Goal: Task Accomplishment & Management: Manage account settings

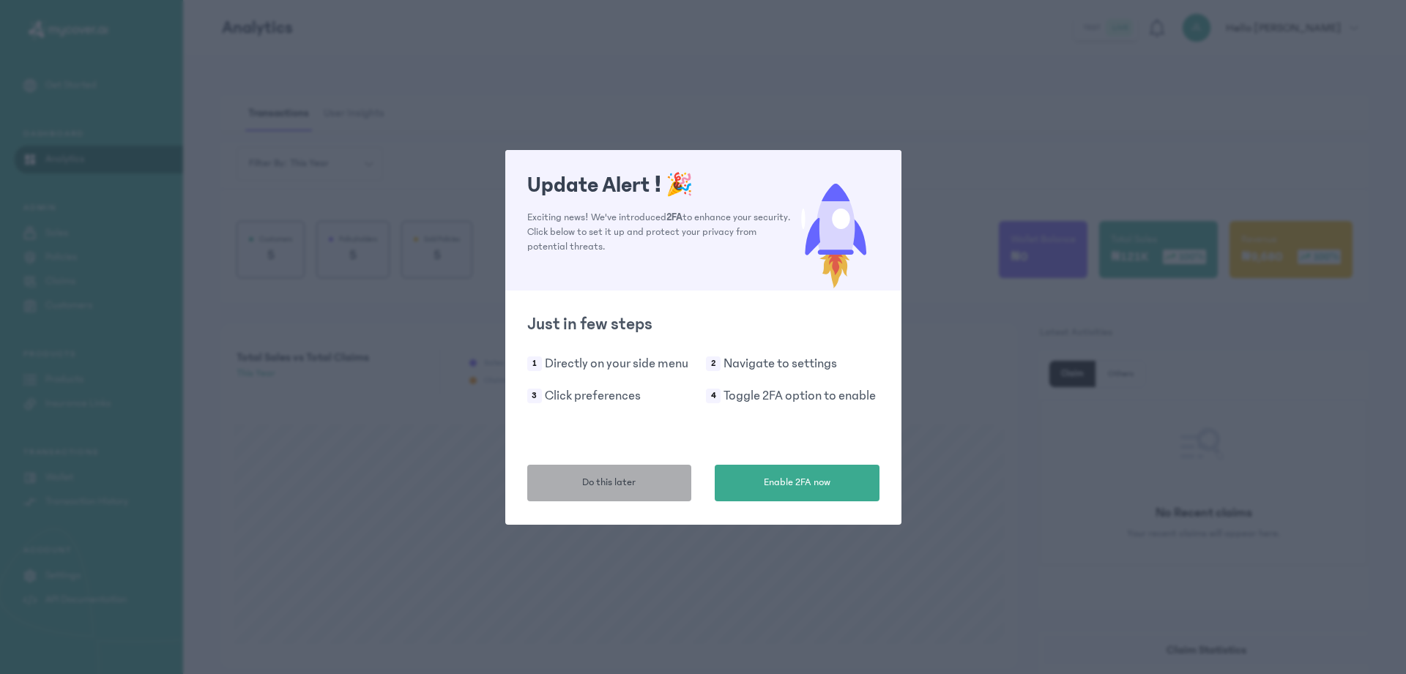
click at [634, 486] on span "Do this later" at bounding box center [608, 482] width 53 height 15
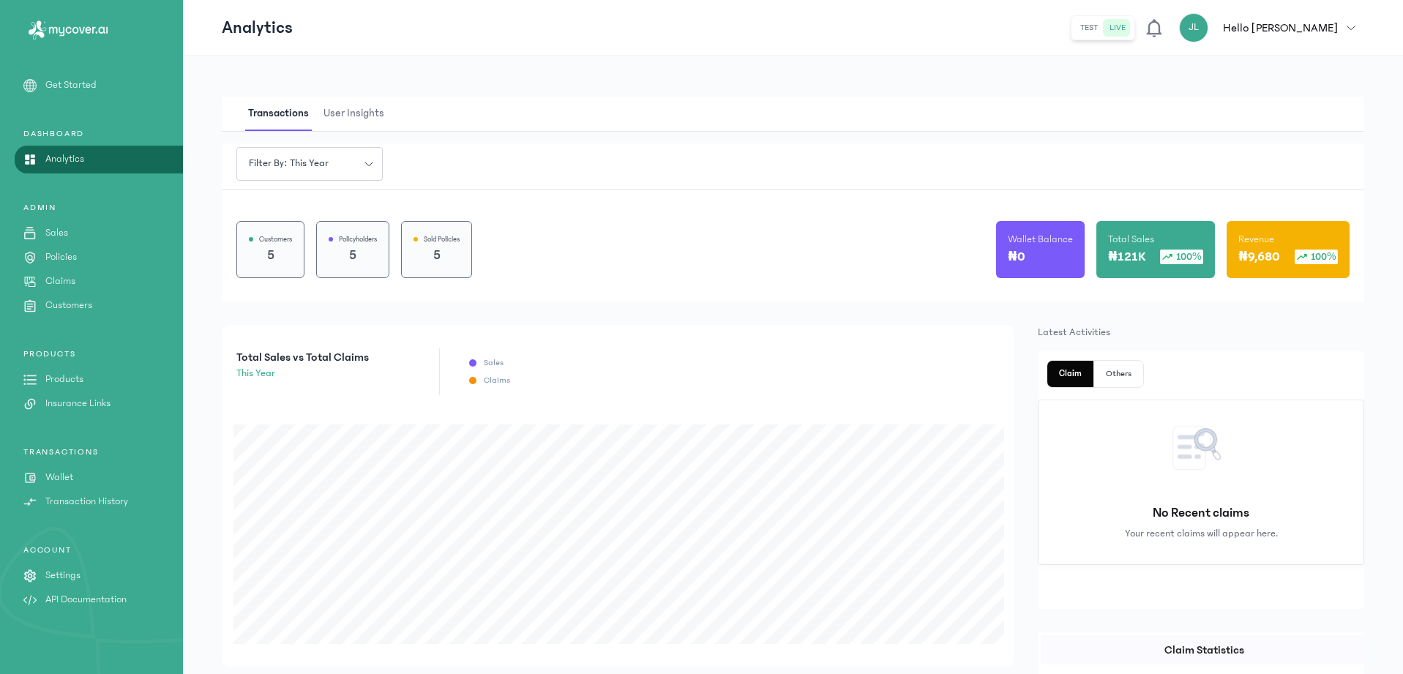
click at [55, 309] on p "Customers" at bounding box center [68, 305] width 47 height 15
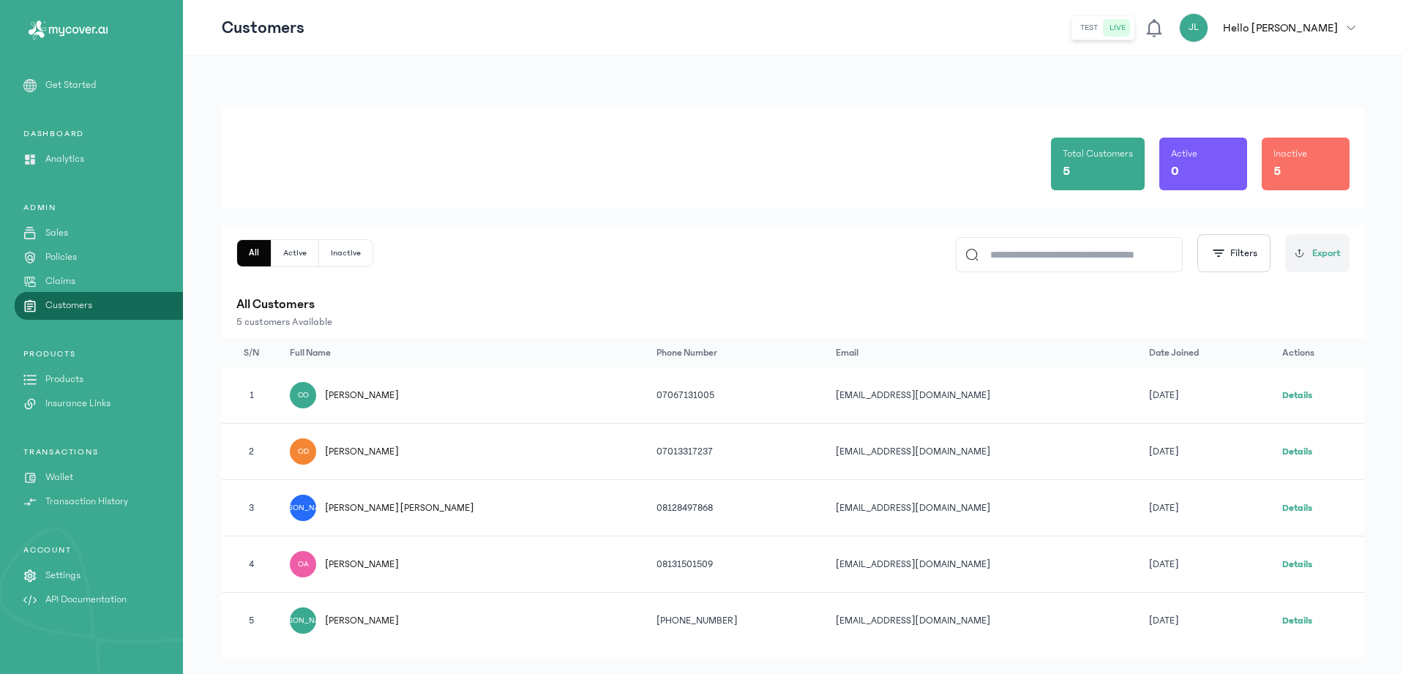
scroll to position [30, 0]
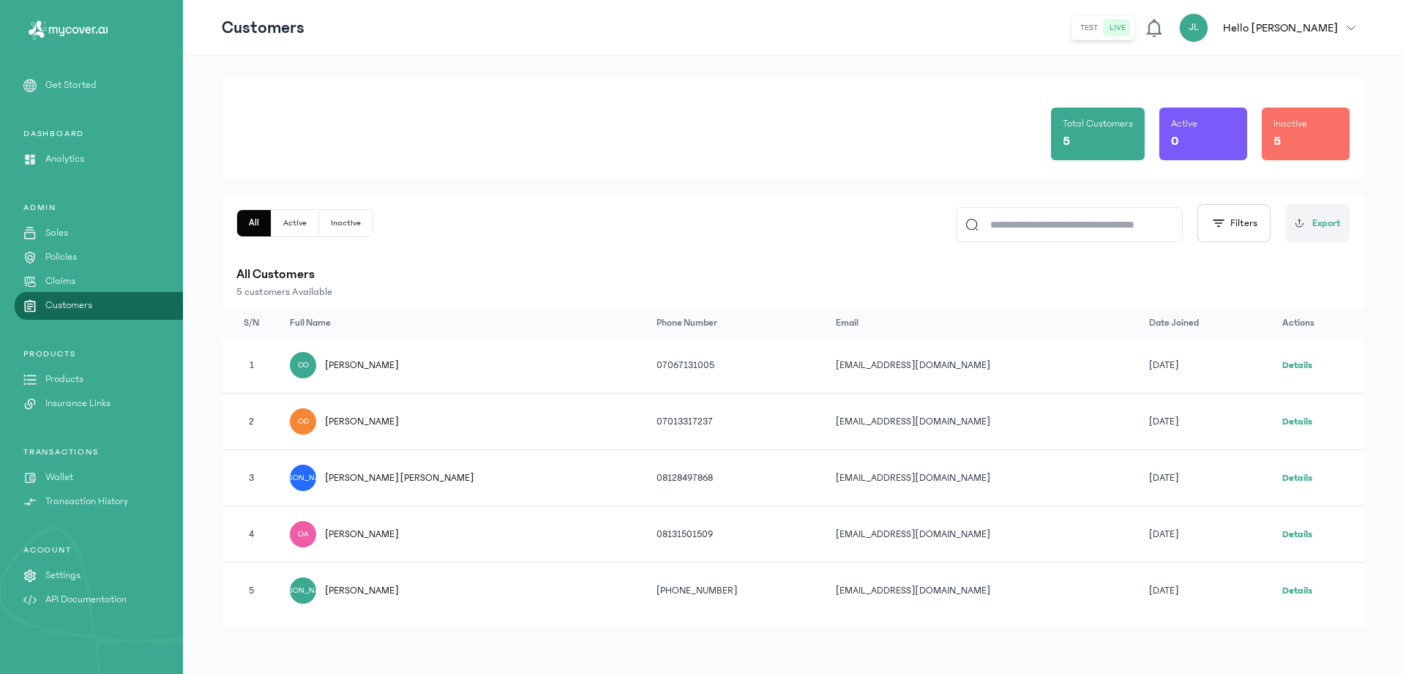
click at [421, 491] on div "JO [PERSON_NAME] [PERSON_NAME]" at bounding box center [464, 478] width 349 height 26
click at [1287, 480] on link "Details" at bounding box center [1298, 478] width 30 height 10
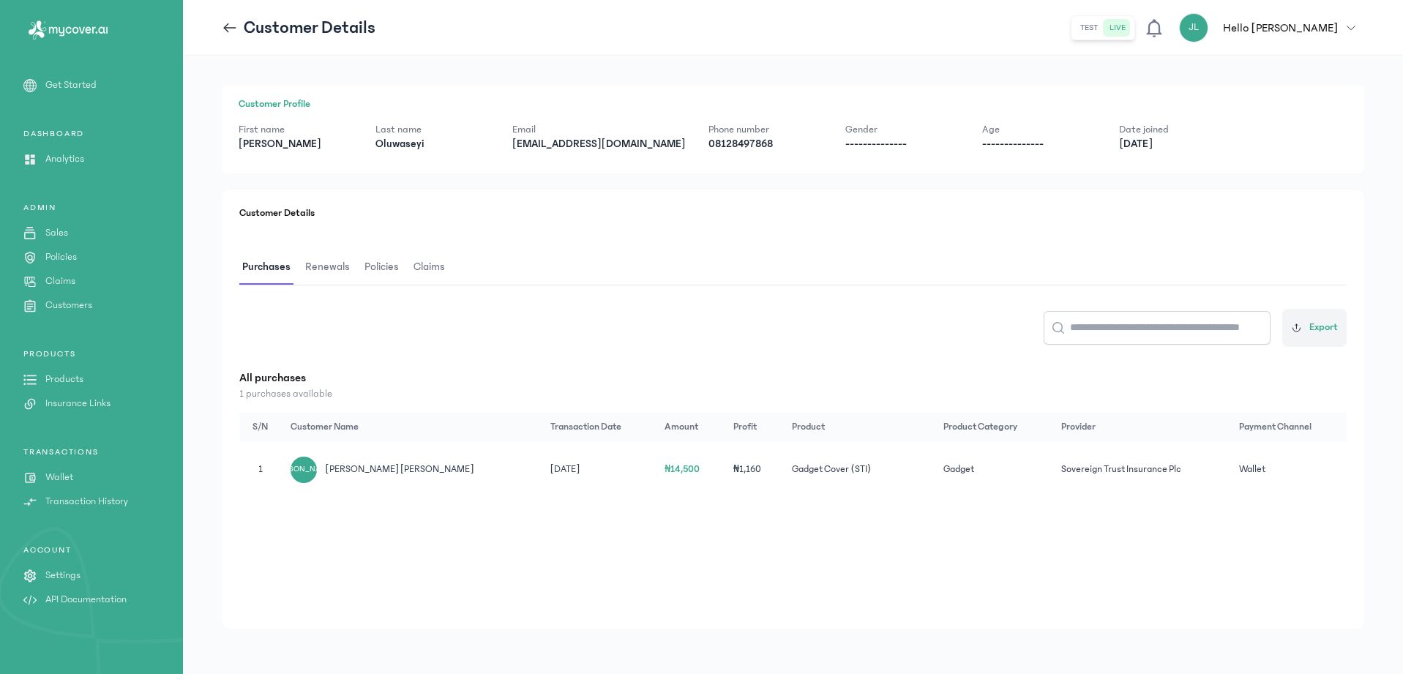
click at [324, 272] on span "Renewals" at bounding box center [327, 267] width 51 height 34
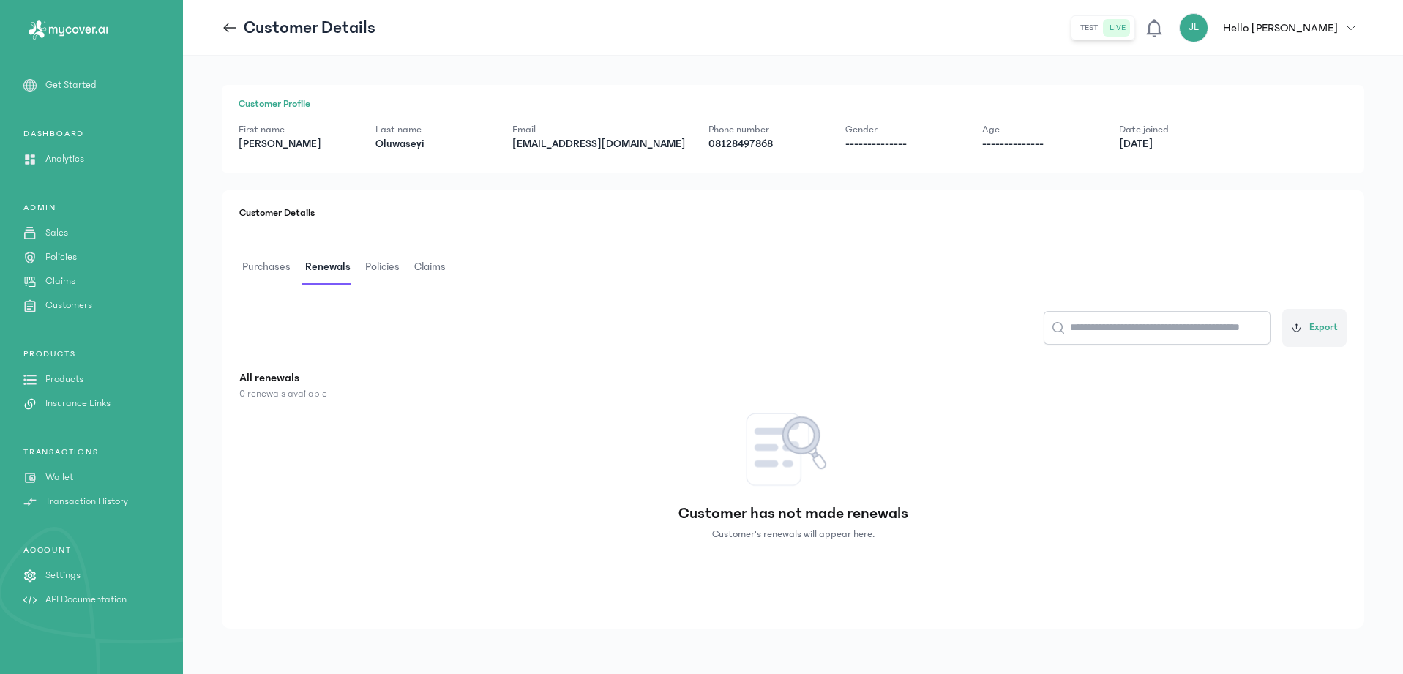
click at [302, 267] on span "Renewals" at bounding box center [327, 267] width 51 height 34
click at [269, 269] on span "Purchases" at bounding box center [266, 267] width 54 height 34
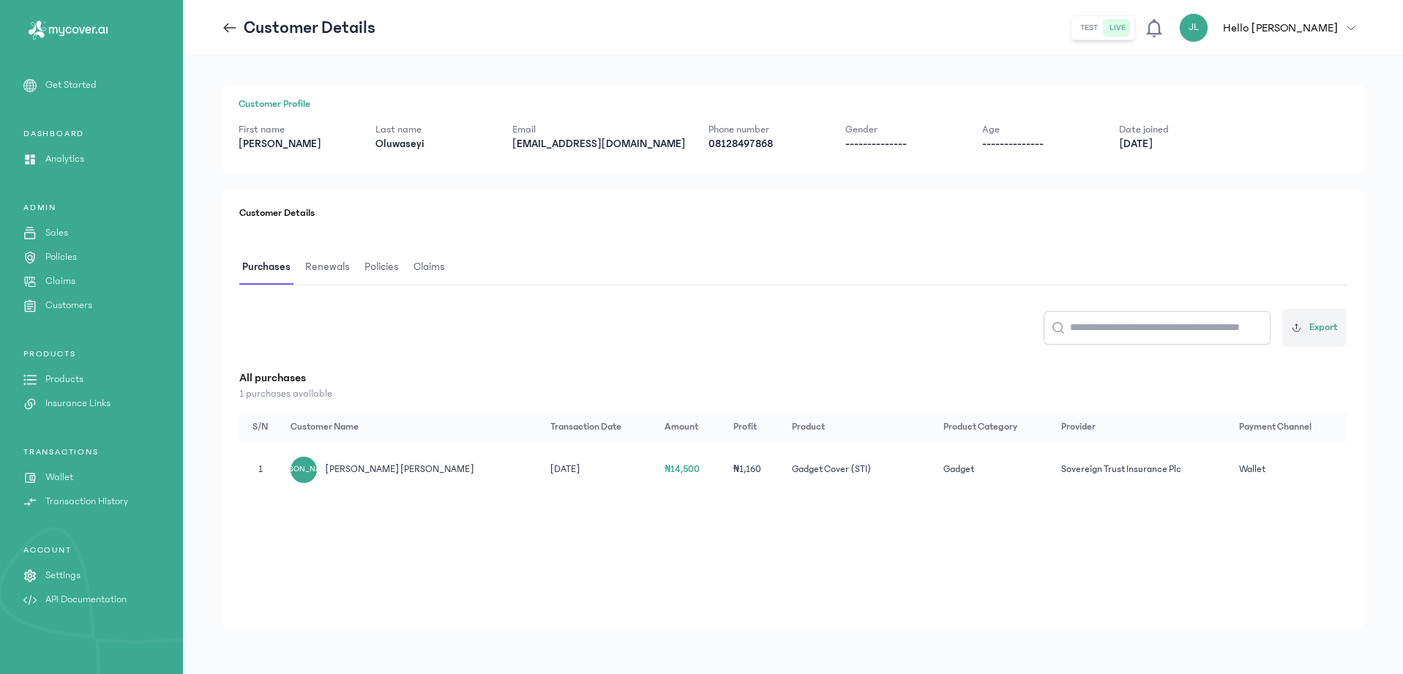
click at [420, 276] on span "Claims" at bounding box center [429, 267] width 37 height 34
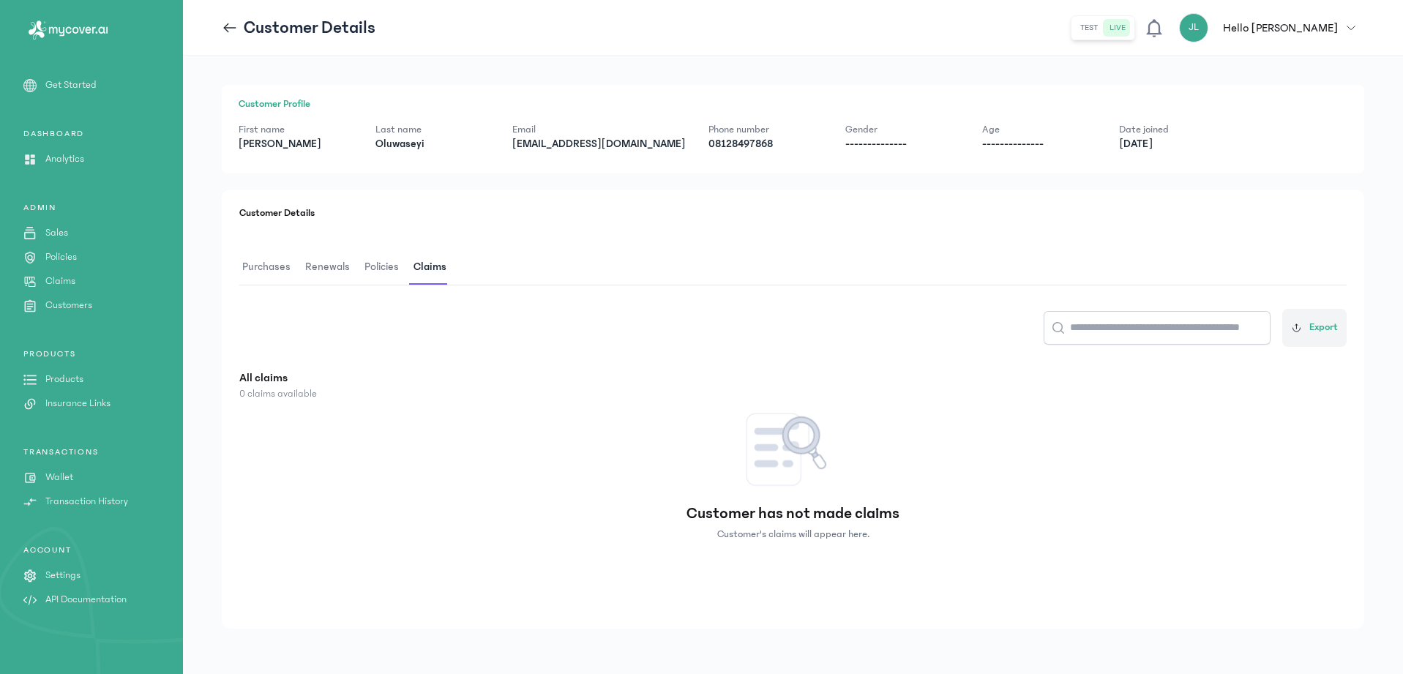
click at [395, 264] on span "Policies" at bounding box center [382, 267] width 40 height 34
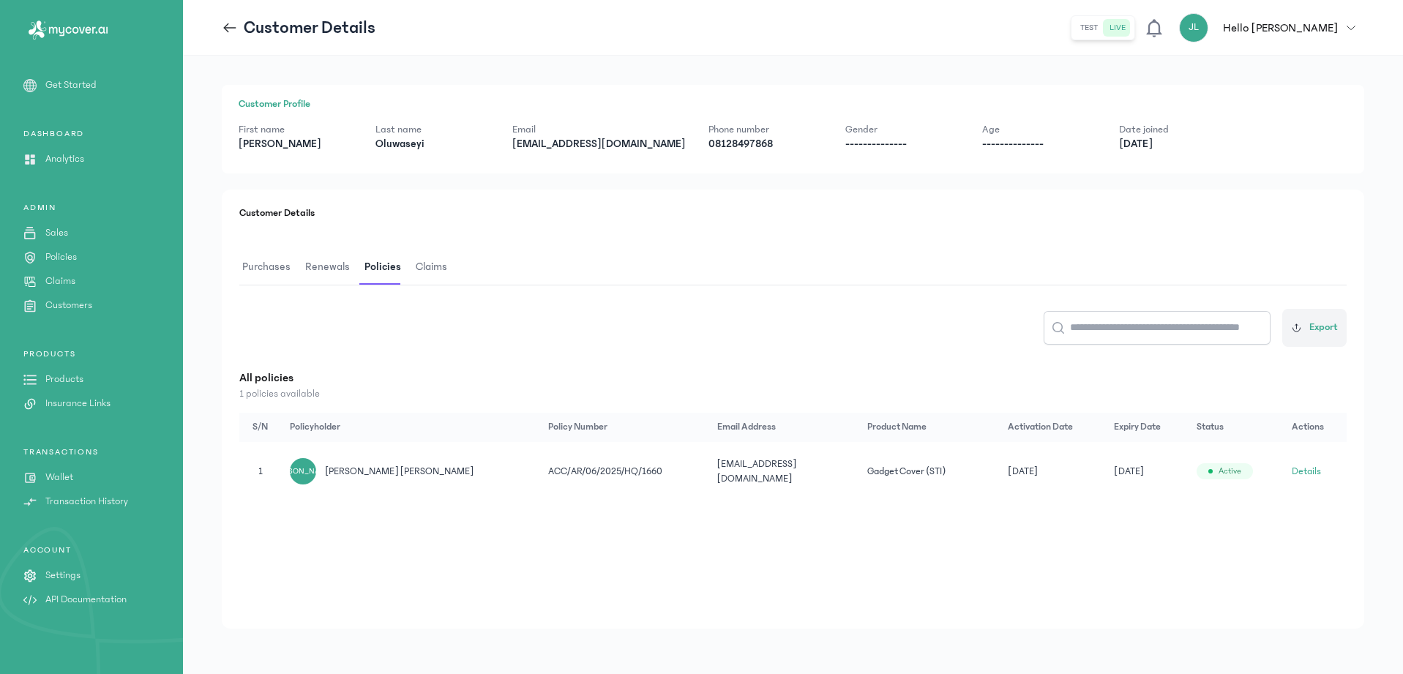
click at [273, 269] on span "Purchases" at bounding box center [266, 267] width 54 height 34
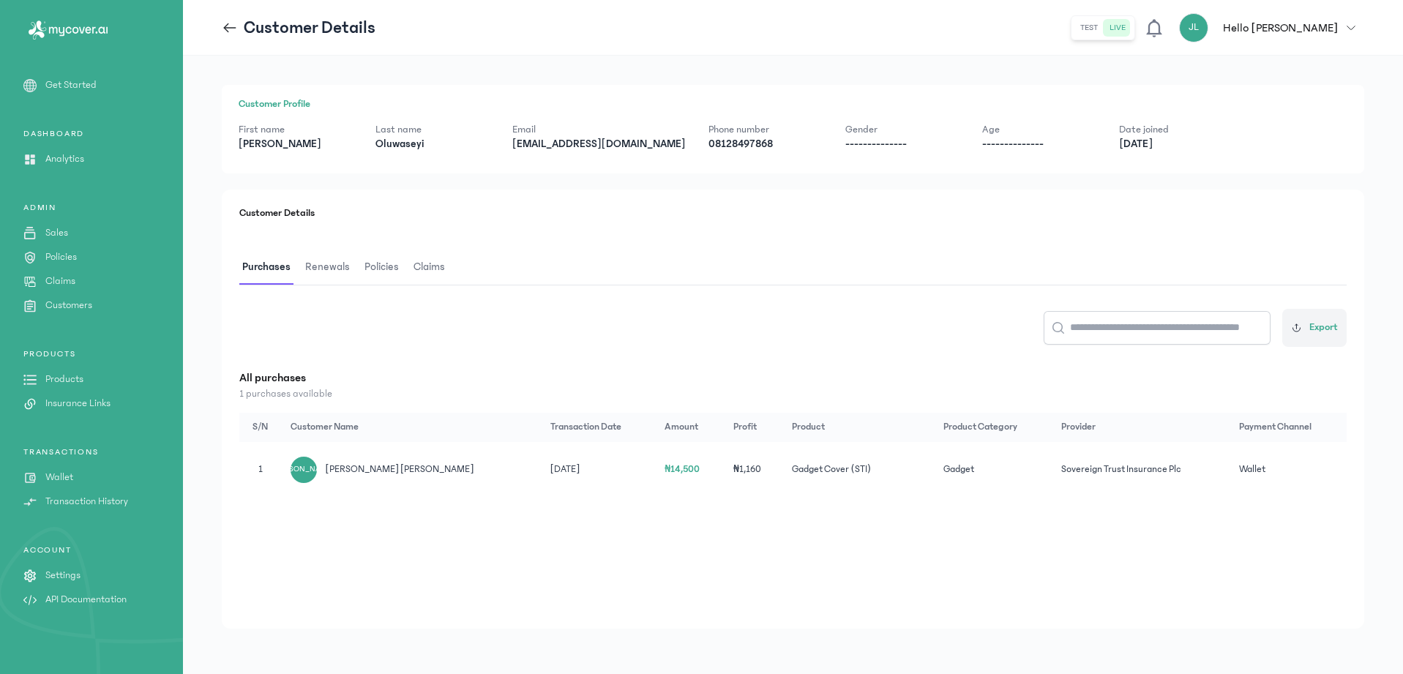
click at [342, 478] on div "JO [PERSON_NAME] [PERSON_NAME]" at bounding box center [412, 470] width 242 height 26
click at [352, 468] on span "[PERSON_NAME] [PERSON_NAME]" at bounding box center [400, 469] width 149 height 15
click at [656, 475] on td "₦14,500" at bounding box center [690, 470] width 69 height 56
click at [665, 474] on span "₦14,500" at bounding box center [683, 469] width 36 height 10
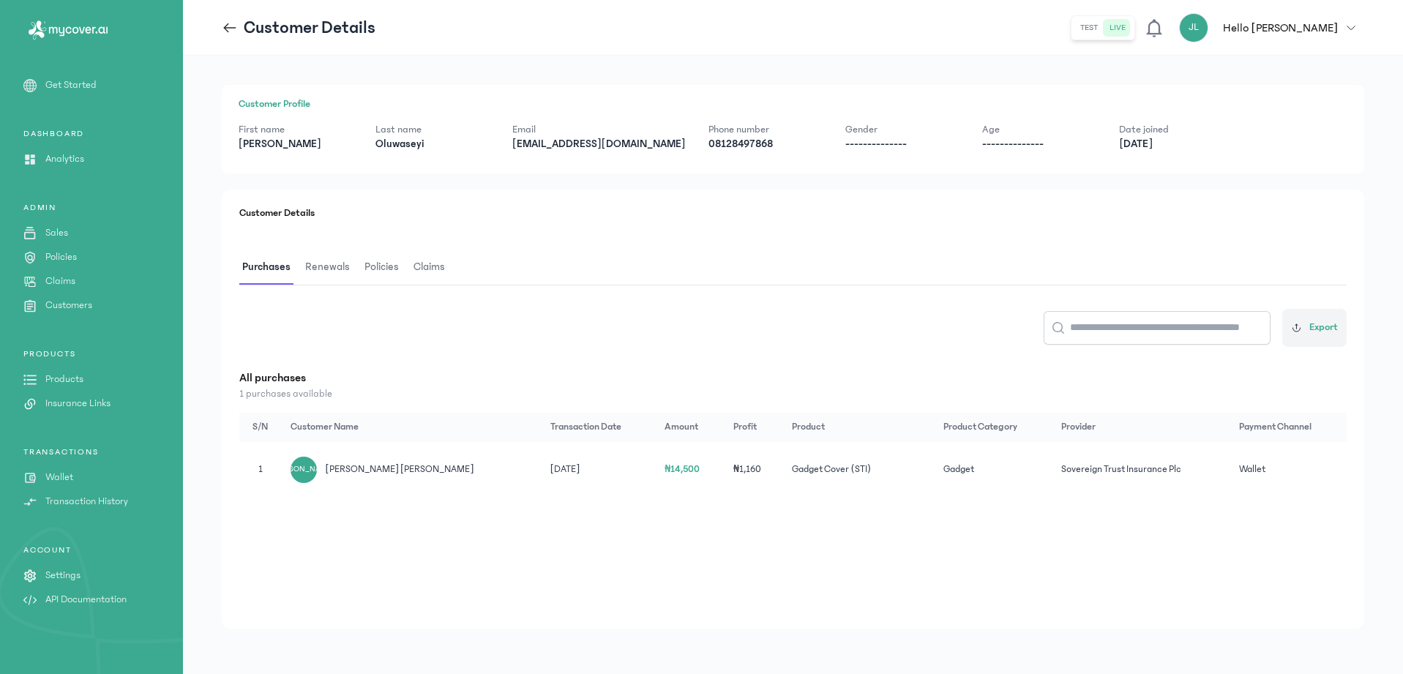
click at [824, 466] on td "Gadget Cover (STI)" at bounding box center [859, 470] width 152 height 56
drag, startPoint x: 495, startPoint y: 262, endPoint x: 411, endPoint y: 275, distance: 85.2
click at [411, 275] on span "Claims" at bounding box center [429, 266] width 37 height 34
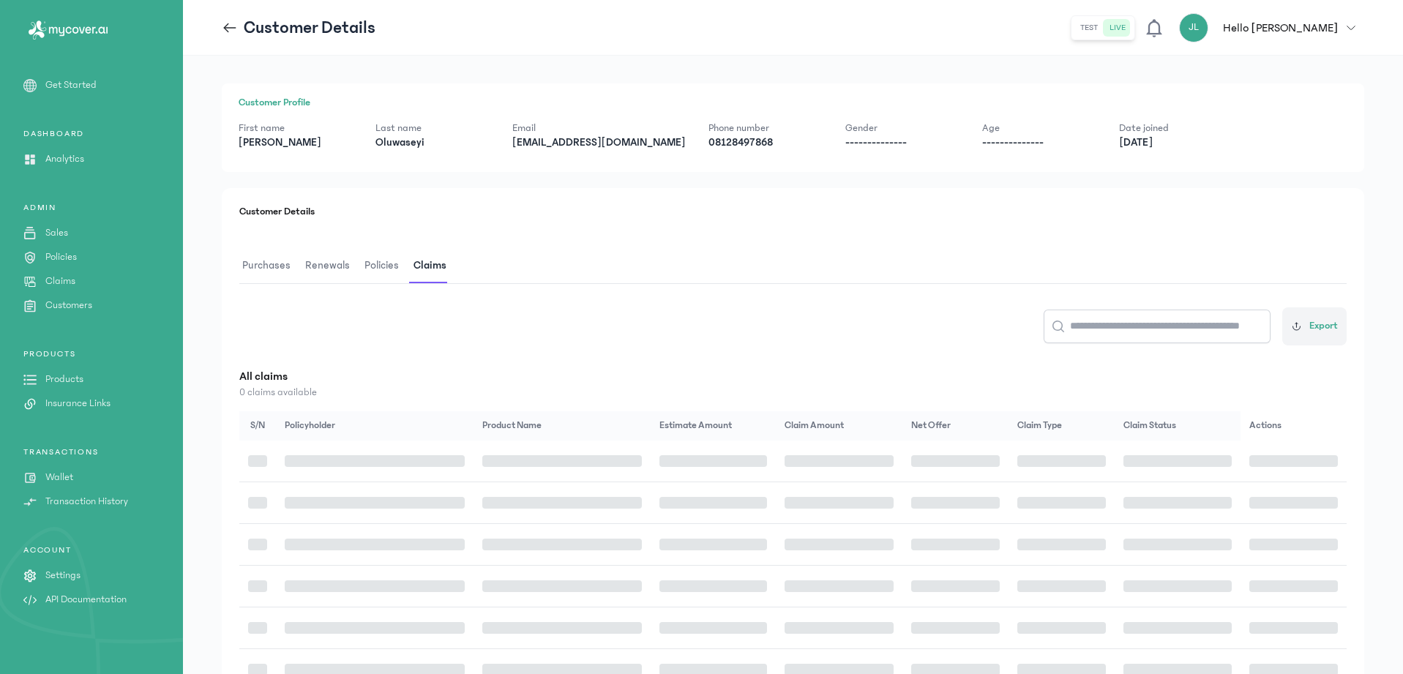
click at [69, 277] on p "Claims" at bounding box center [60, 281] width 30 height 15
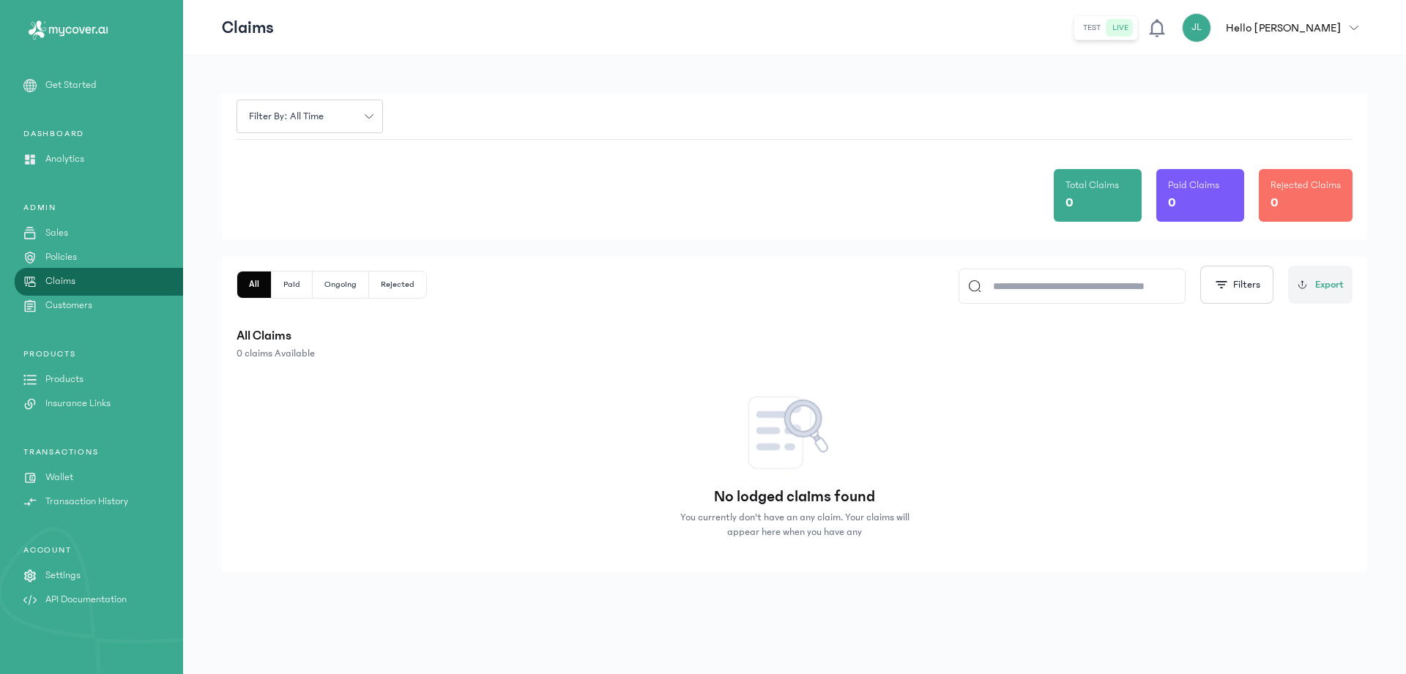
click at [507, 466] on div "No lodged claims found You currently don't have an any claim. Your claims will …" at bounding box center [794, 462] width 1145 height 202
click at [63, 284] on p "Claims" at bounding box center [60, 281] width 30 height 15
click at [70, 258] on p "Policies" at bounding box center [60, 257] width 31 height 15
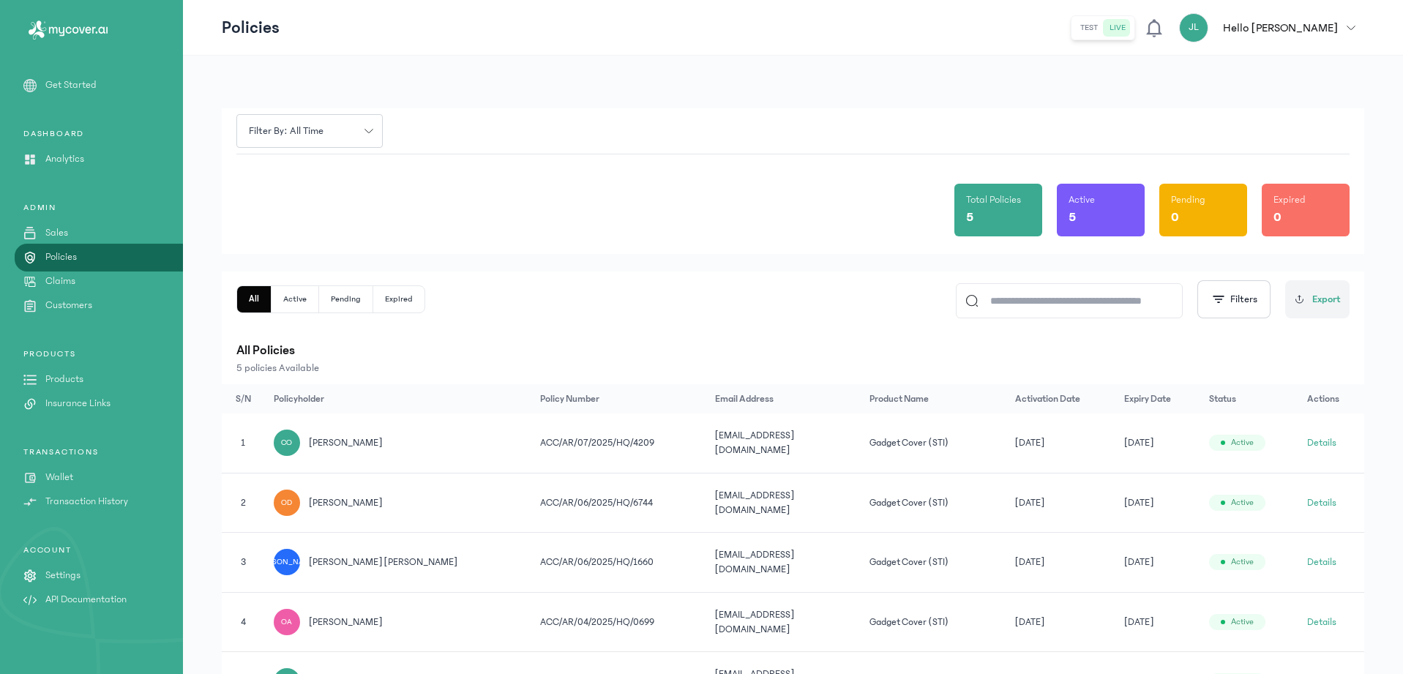
click at [300, 553] on div "[PERSON_NAME]" at bounding box center [287, 562] width 26 height 26
click at [1321, 545] on td "Details" at bounding box center [1332, 563] width 66 height 60
click at [1321, 555] on button "Details" at bounding box center [1322, 562] width 29 height 15
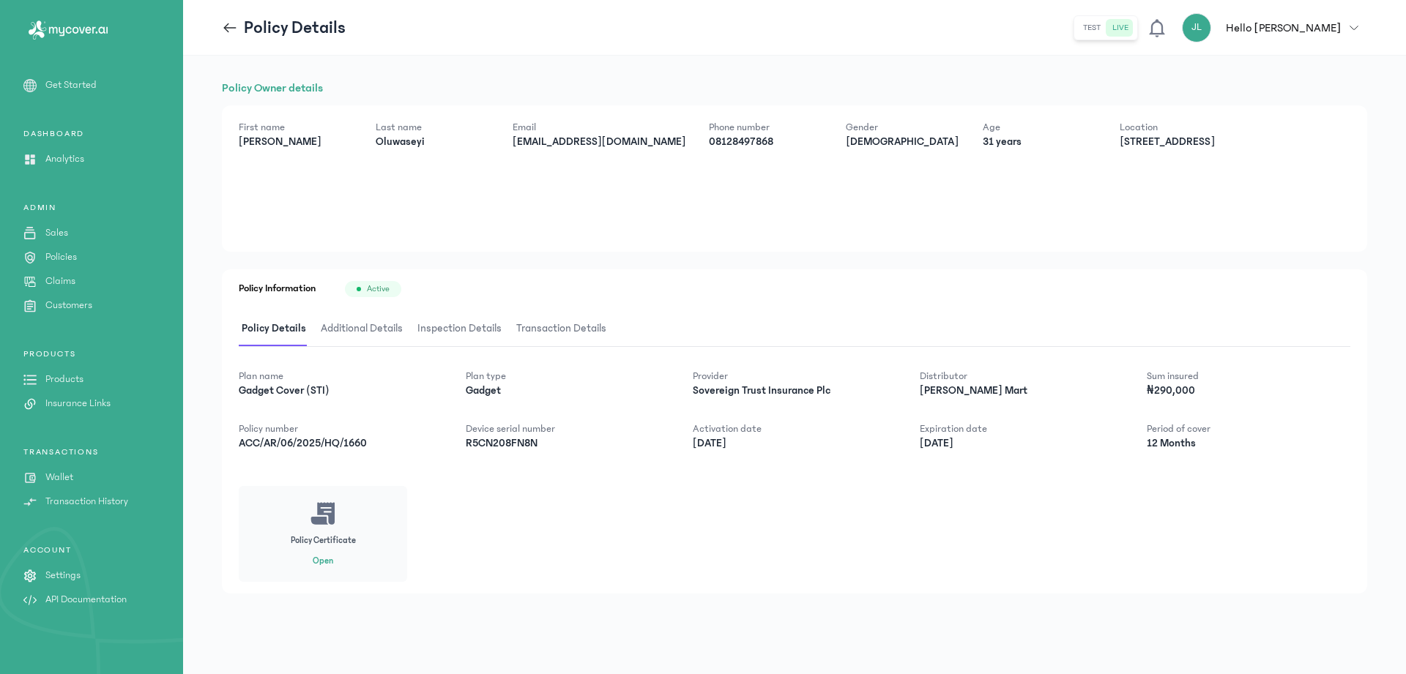
click at [327, 552] on div "Policy Certificate Open" at bounding box center [323, 534] width 168 height 96
click at [325, 558] on button "Open" at bounding box center [323, 562] width 20 height 12
